Goal: Information Seeking & Learning: Learn about a topic

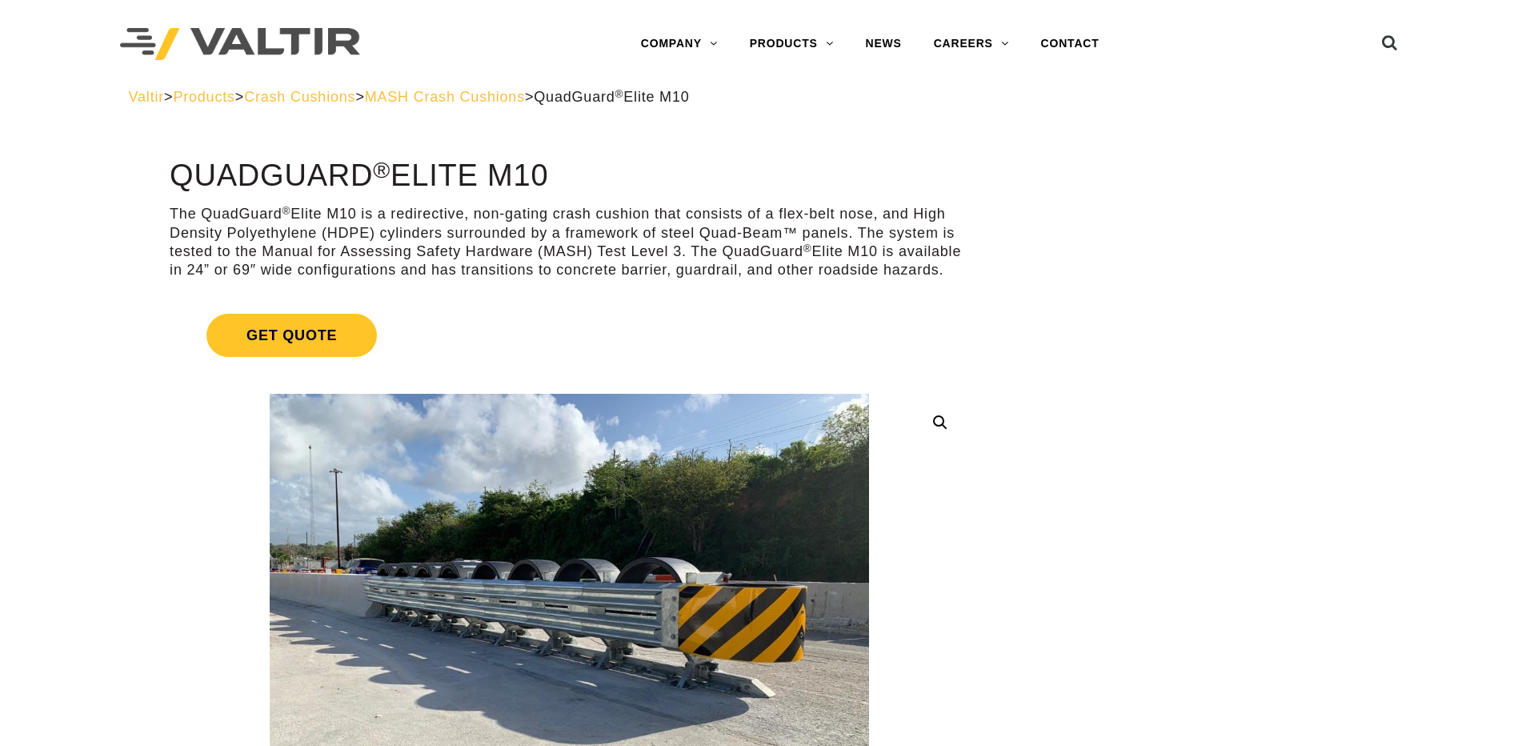
click at [525, 97] on span "MASH Crash Cushions" at bounding box center [445, 97] width 160 height 16
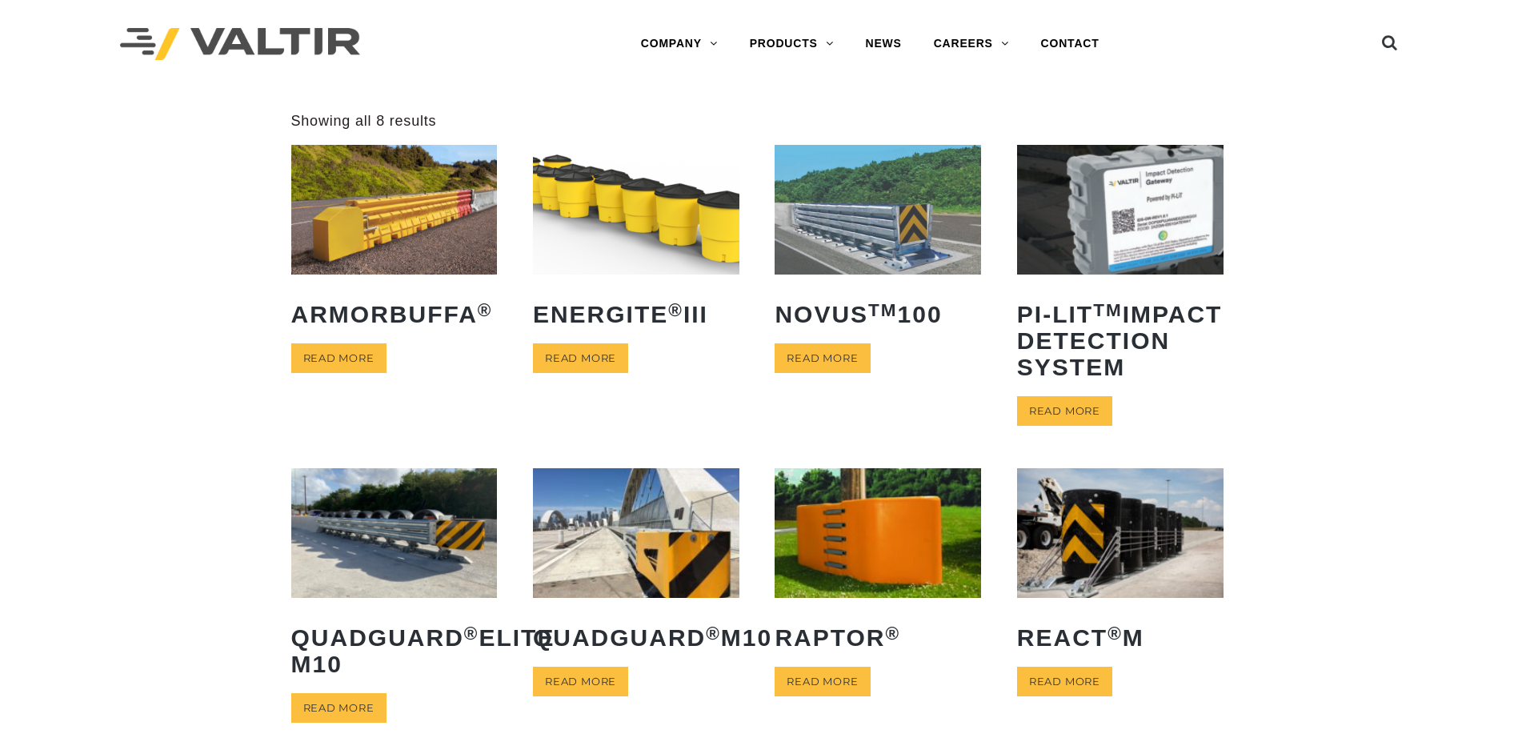
click at [189, 277] on div "**********" at bounding box center [759, 446] width 1518 height 668
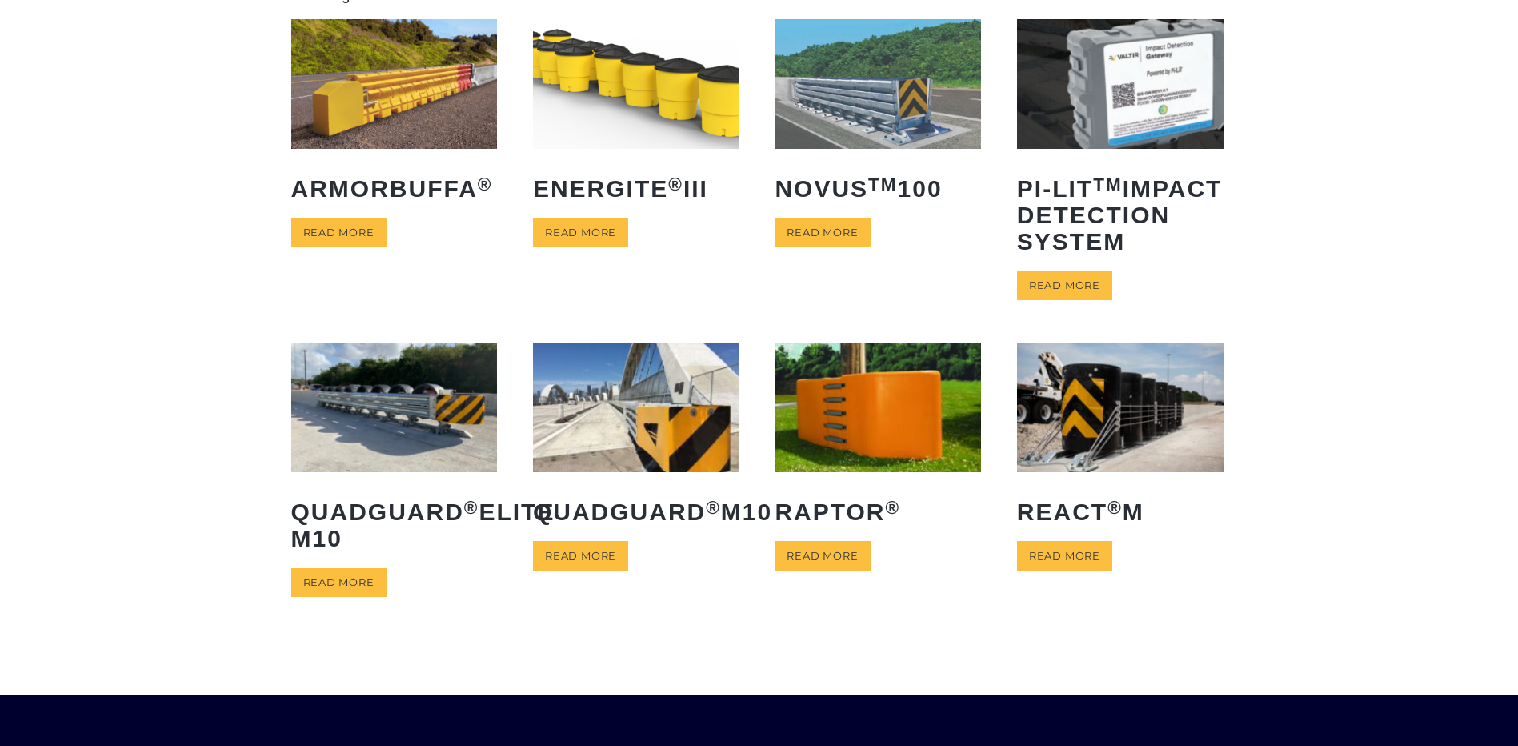
scroll to position [240, 0]
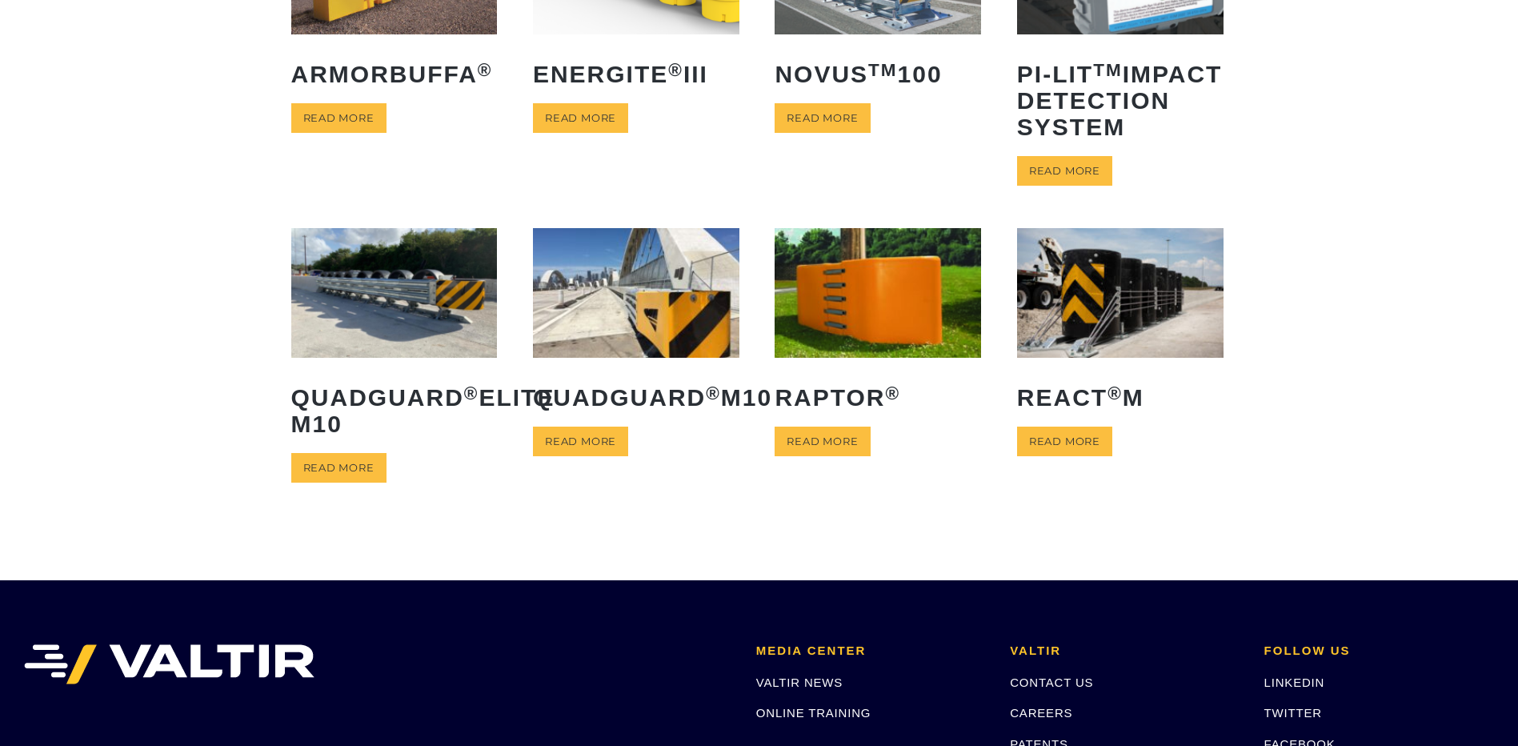
click at [204, 348] on div "**********" at bounding box center [759, 206] width 1518 height 668
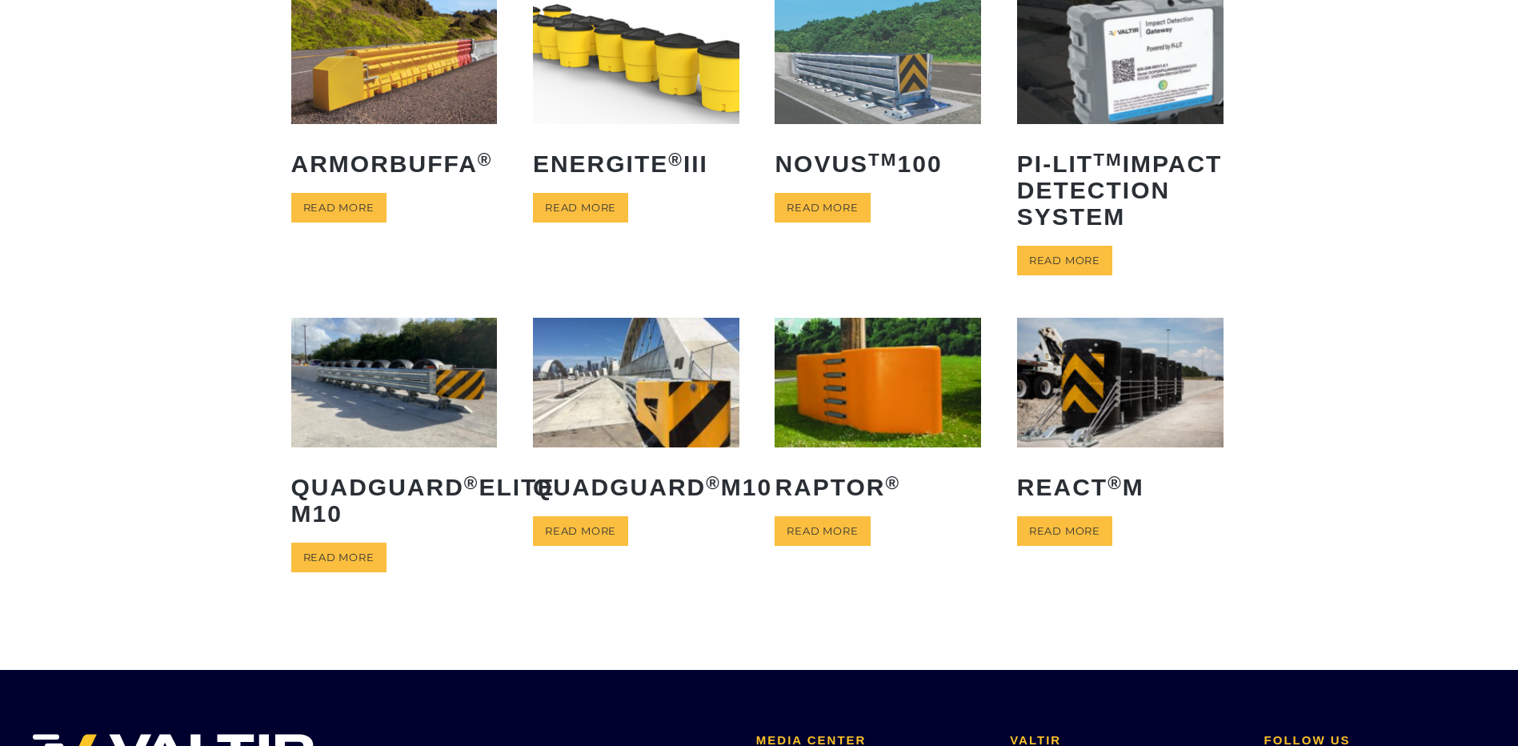
scroll to position [0, 0]
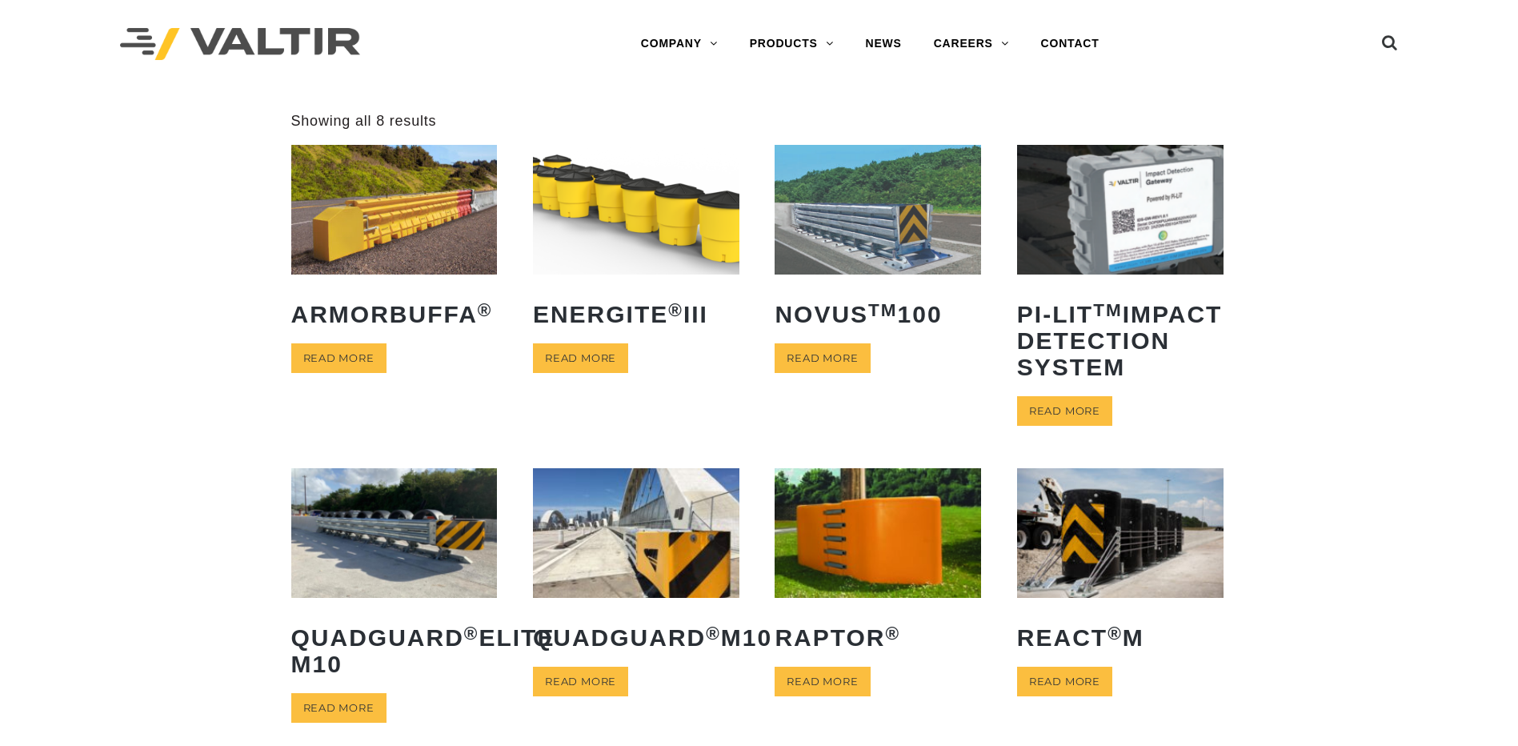
click at [1099, 193] on img at bounding box center [1120, 209] width 206 height 129
click at [866, 198] on img at bounding box center [877, 209] width 206 height 129
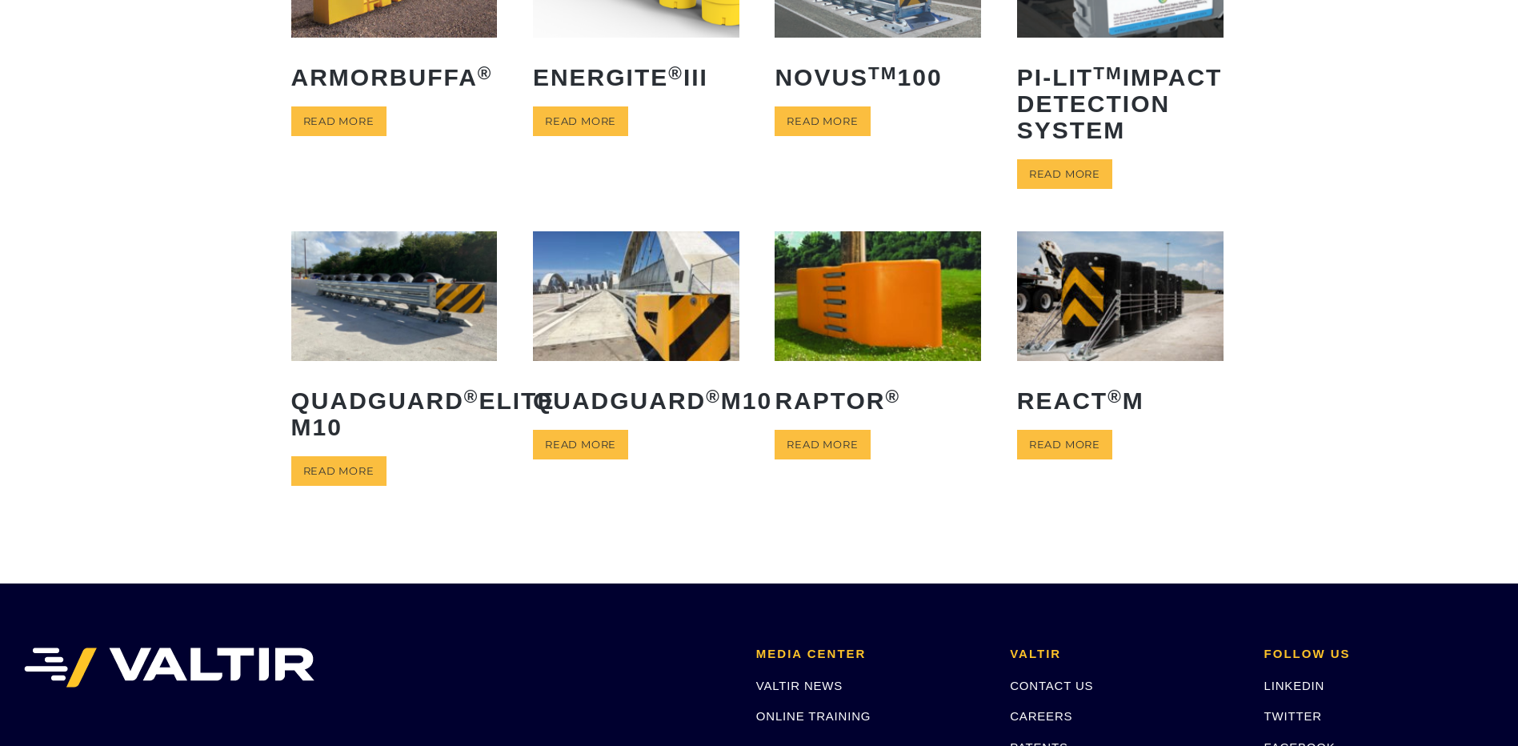
scroll to position [240, 0]
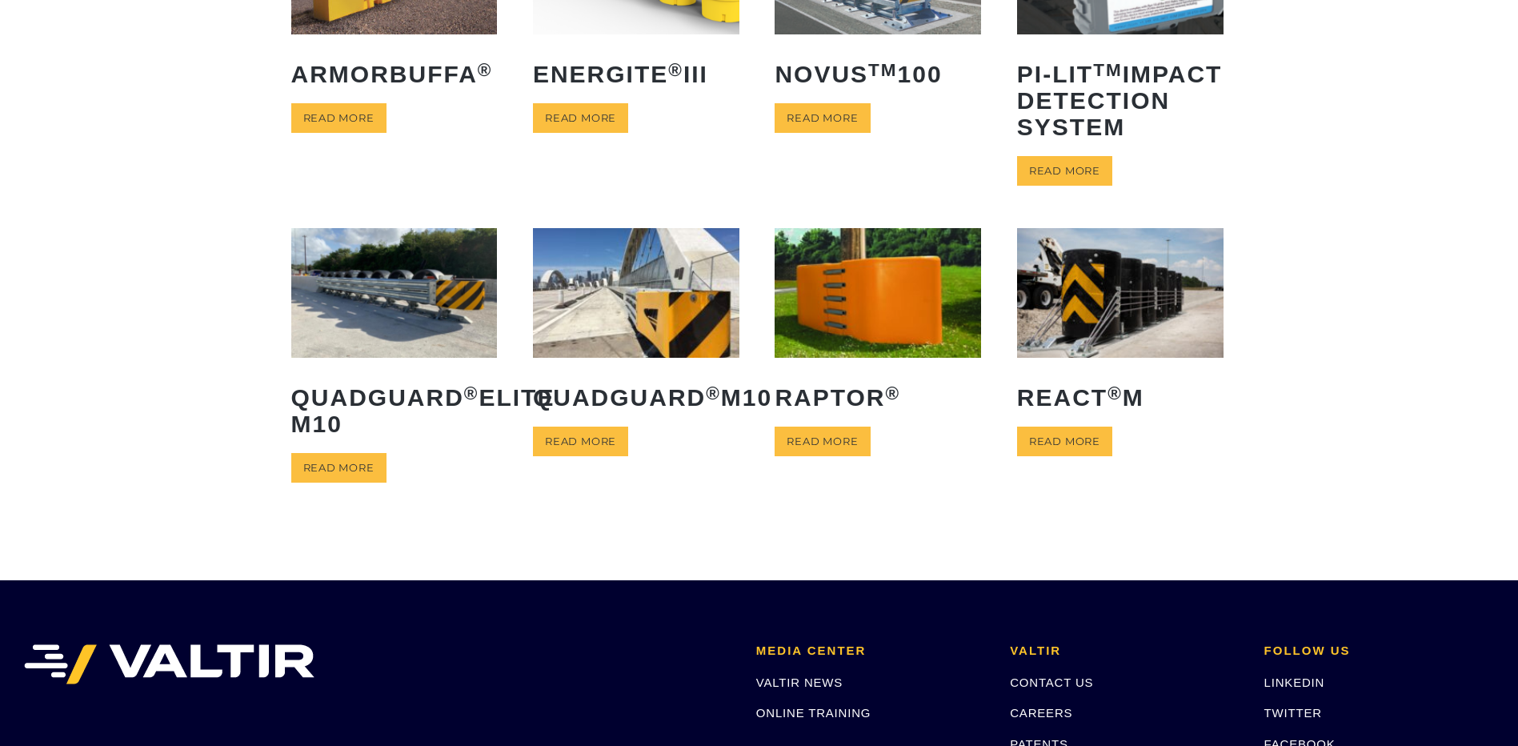
click at [609, 310] on img at bounding box center [636, 292] width 206 height 129
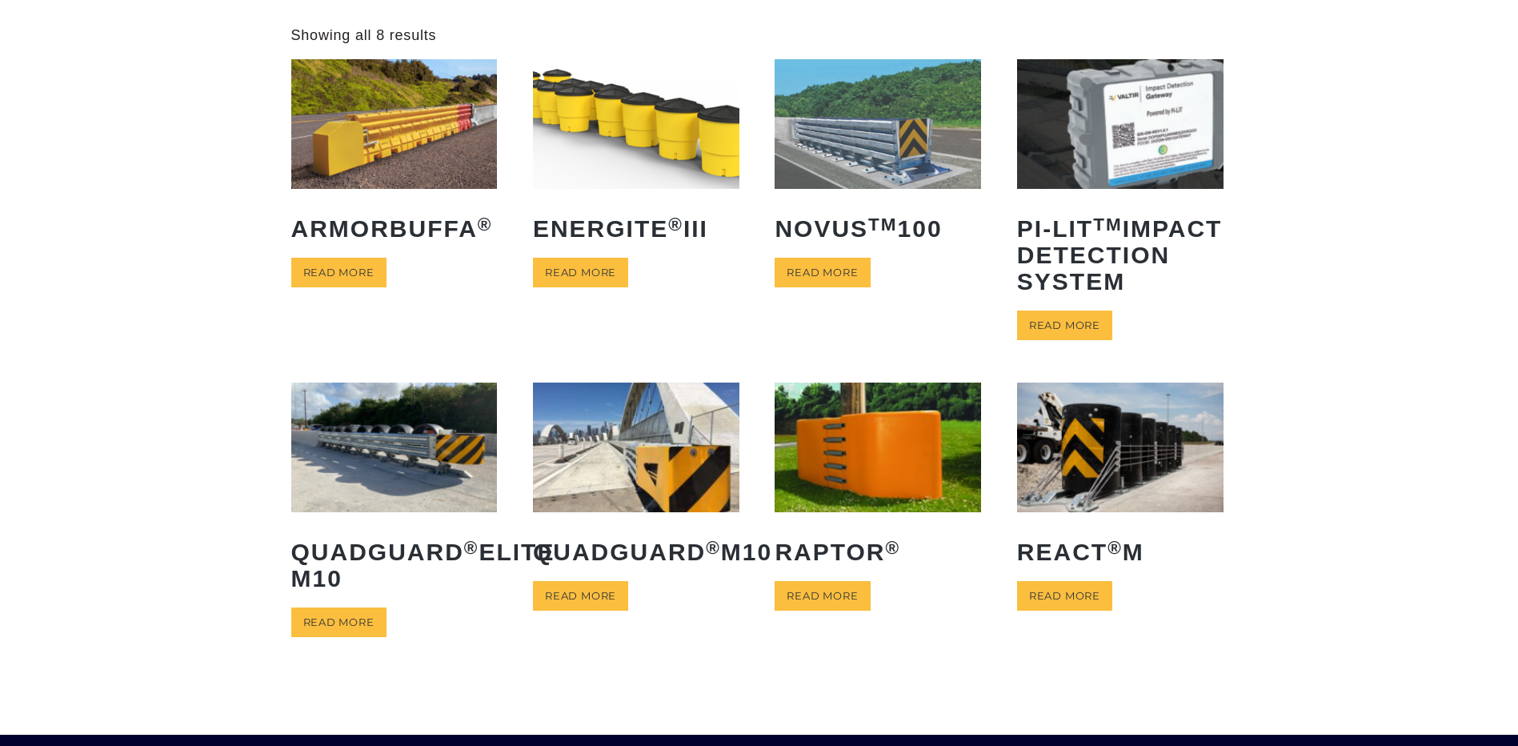
scroll to position [80, 0]
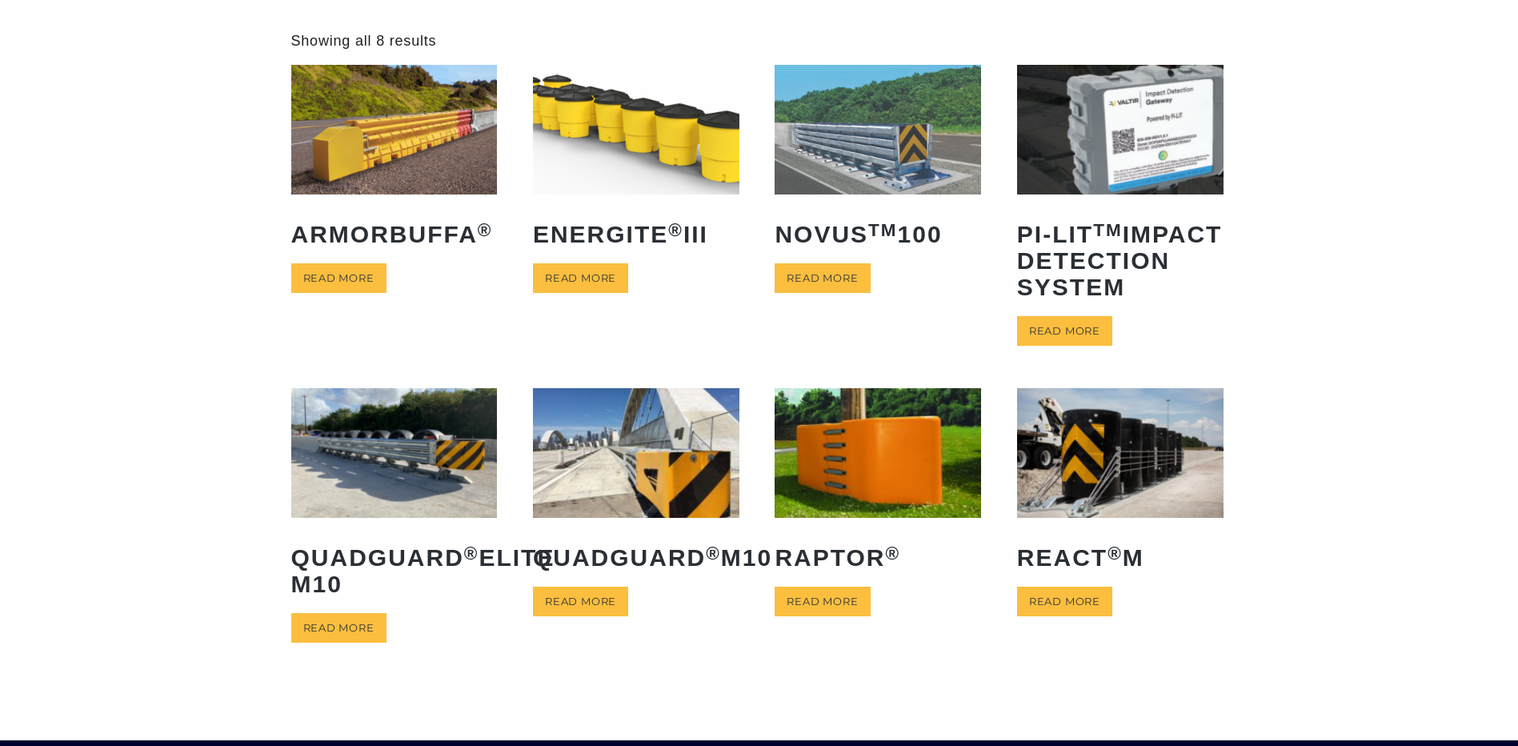
click at [617, 485] on img at bounding box center [636, 452] width 206 height 129
click at [402, 505] on img at bounding box center [394, 452] width 206 height 129
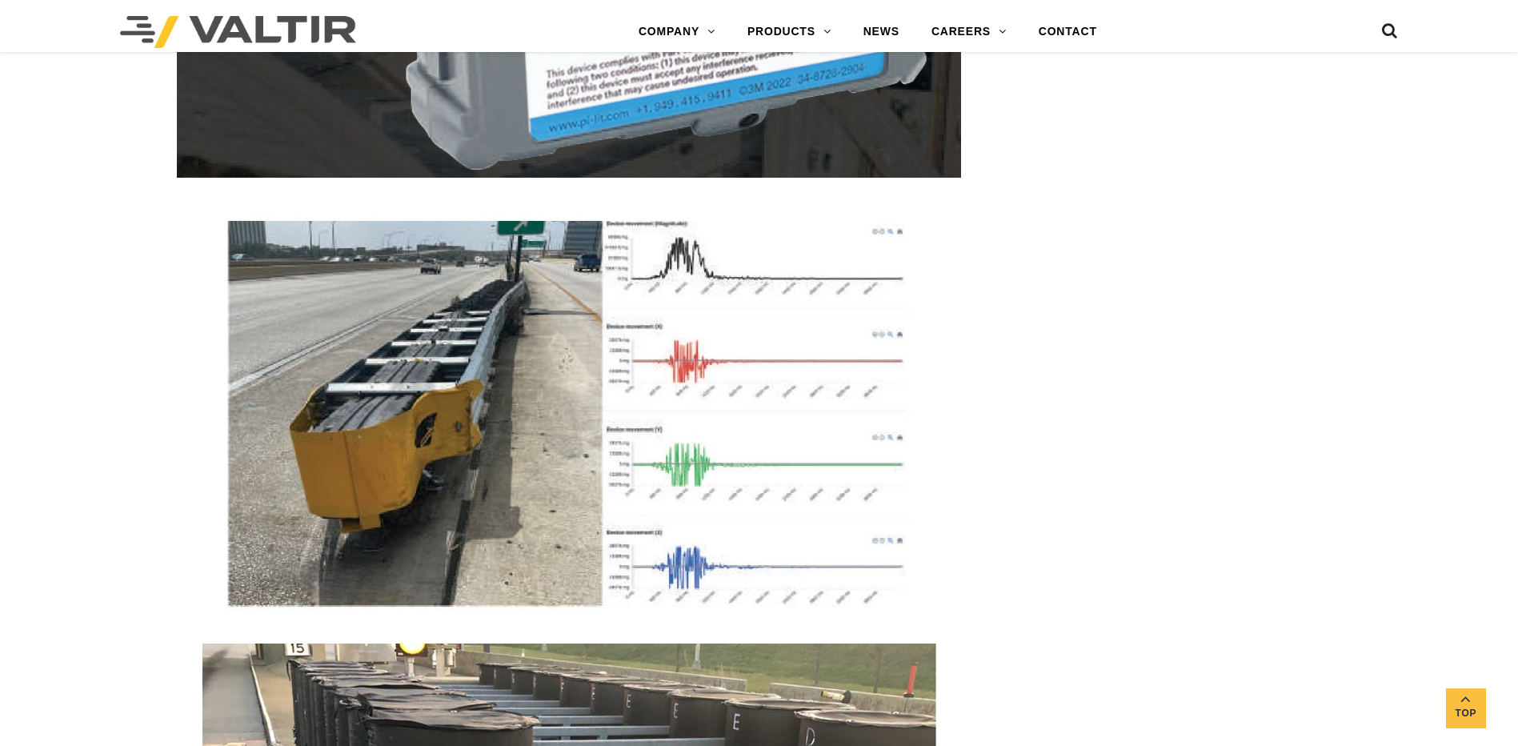
scroll to position [3579, 0]
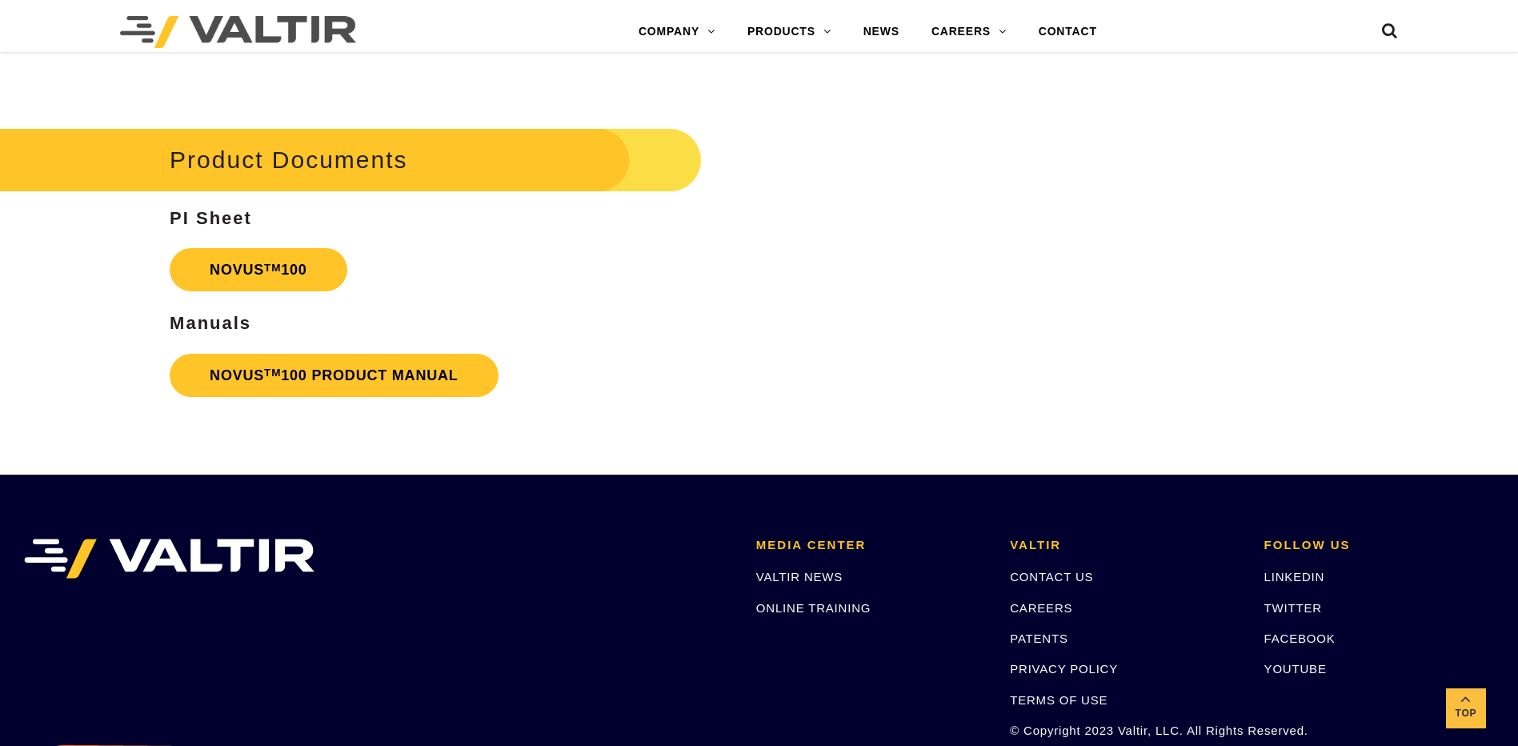
scroll to position [4129, 0]
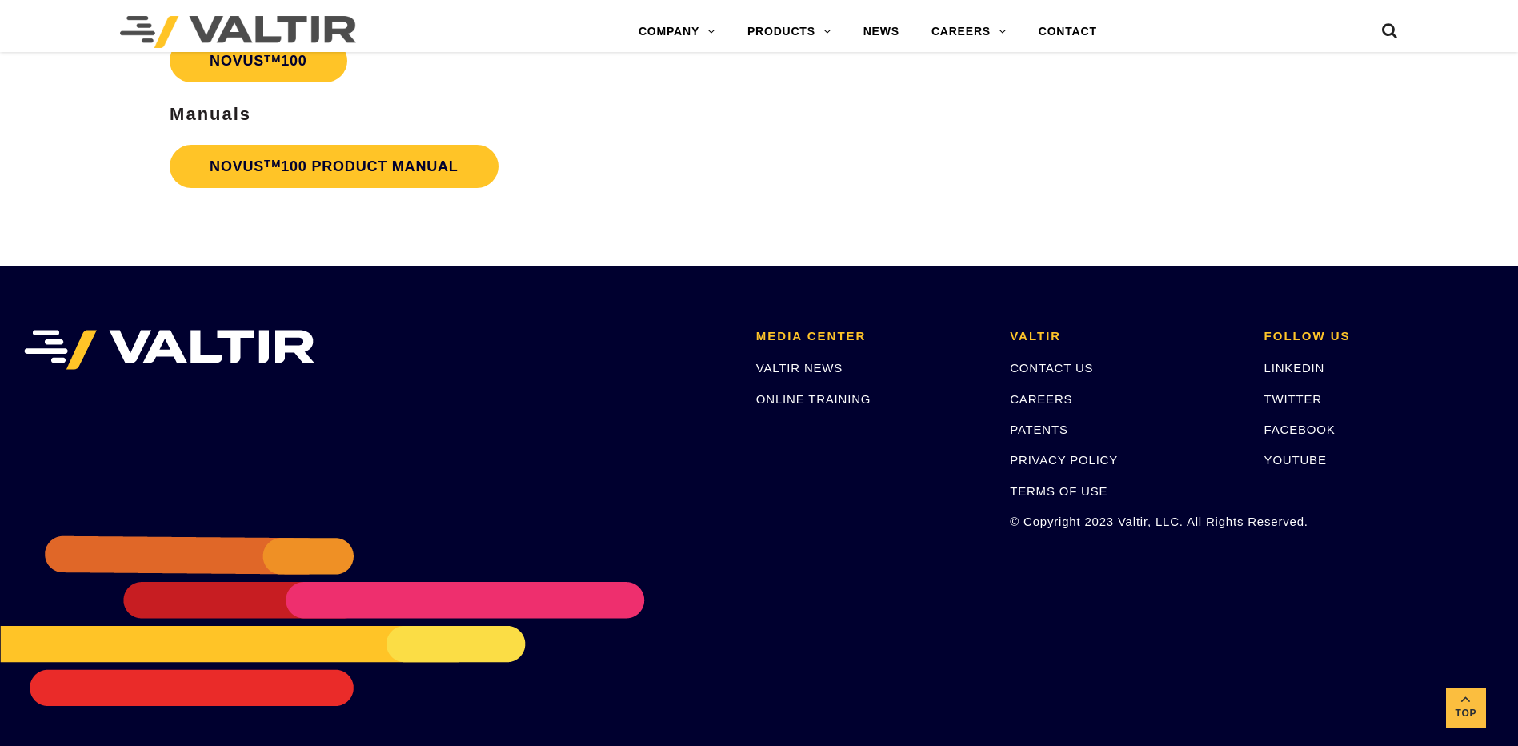
drag, startPoint x: 212, startPoint y: 338, endPoint x: 223, endPoint y: 338, distance: 11.2
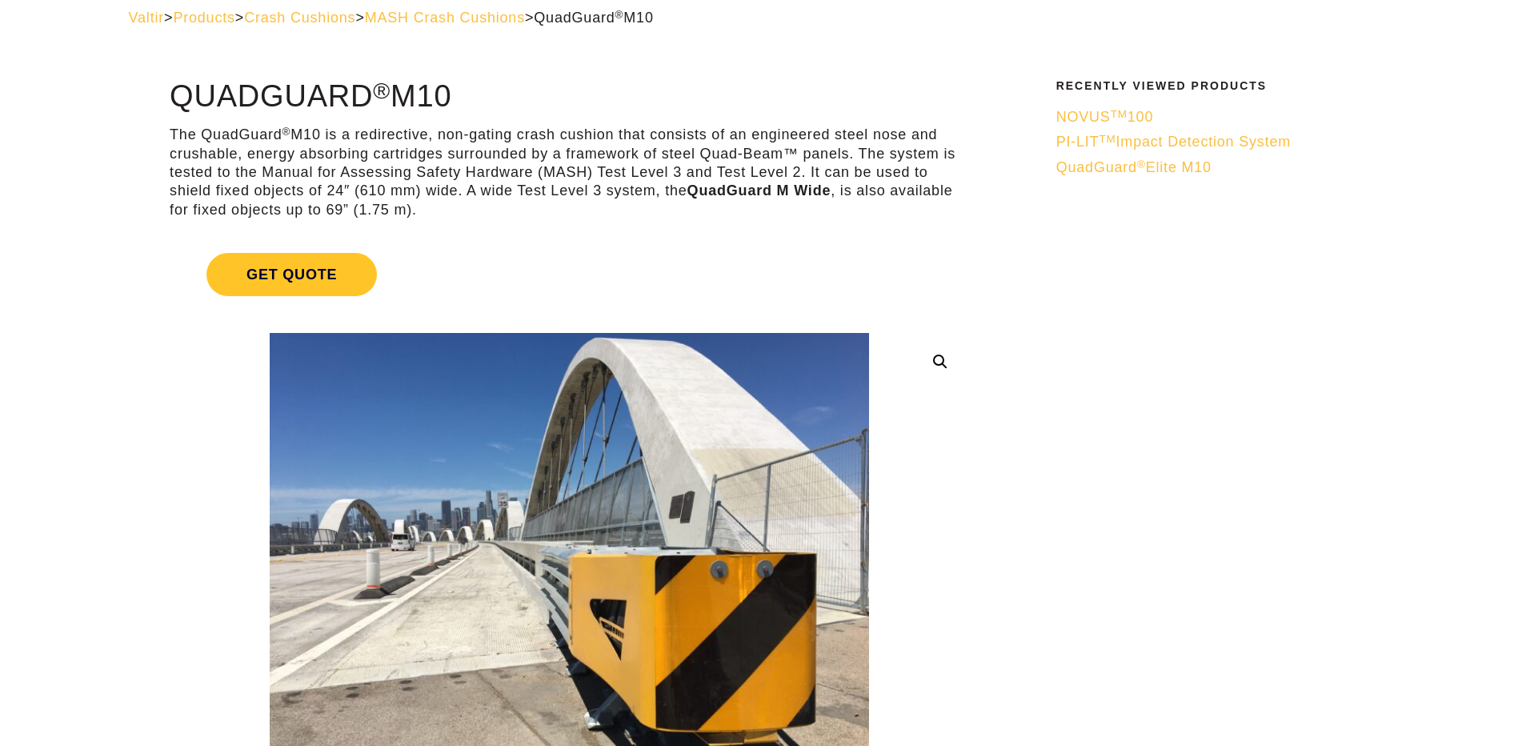
scroll to position [80, 0]
